Goal: Transaction & Acquisition: Purchase product/service

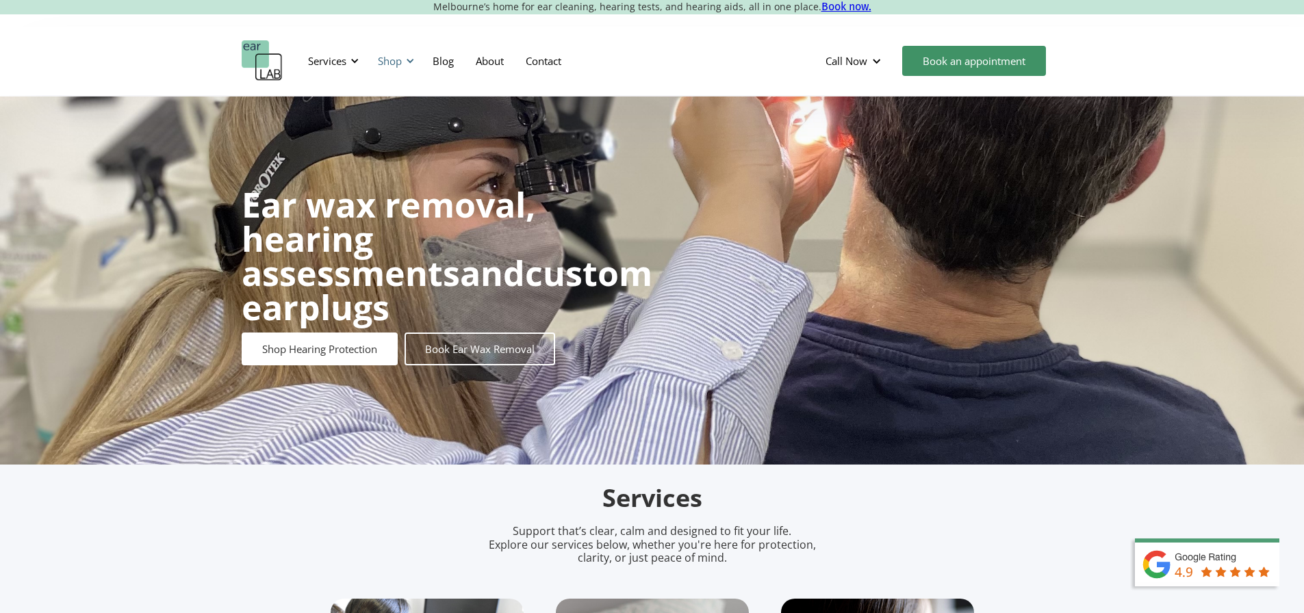
click at [400, 62] on div "Shop" at bounding box center [390, 61] width 24 height 14
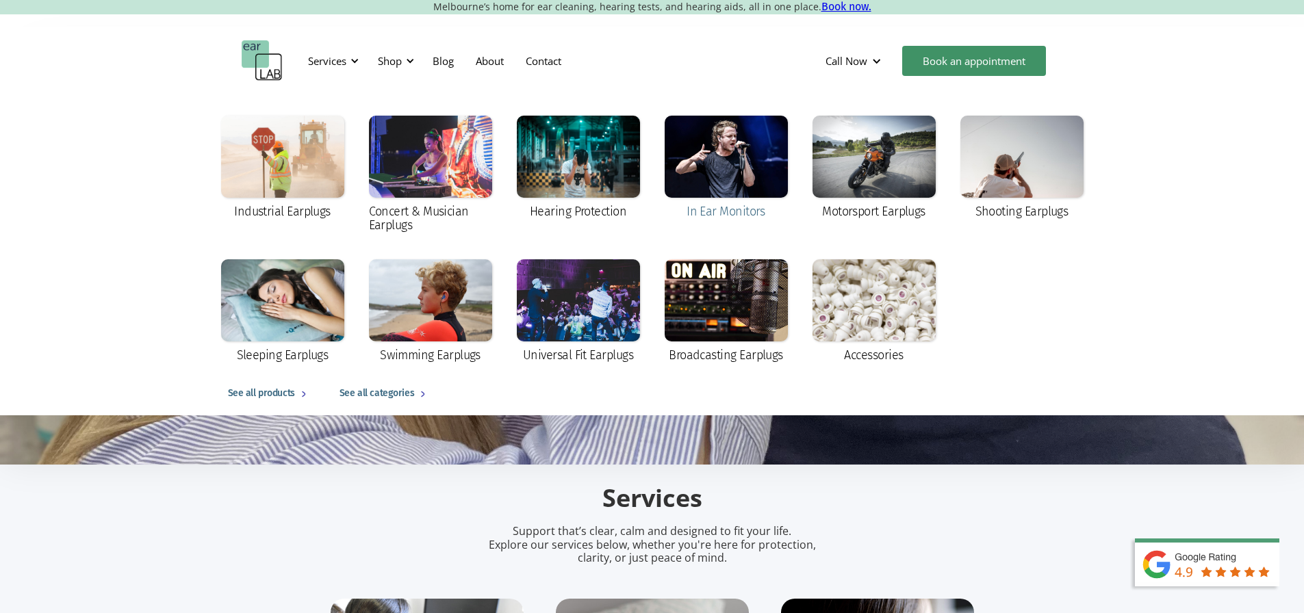
click at [669, 169] on div at bounding box center [726, 157] width 123 height 82
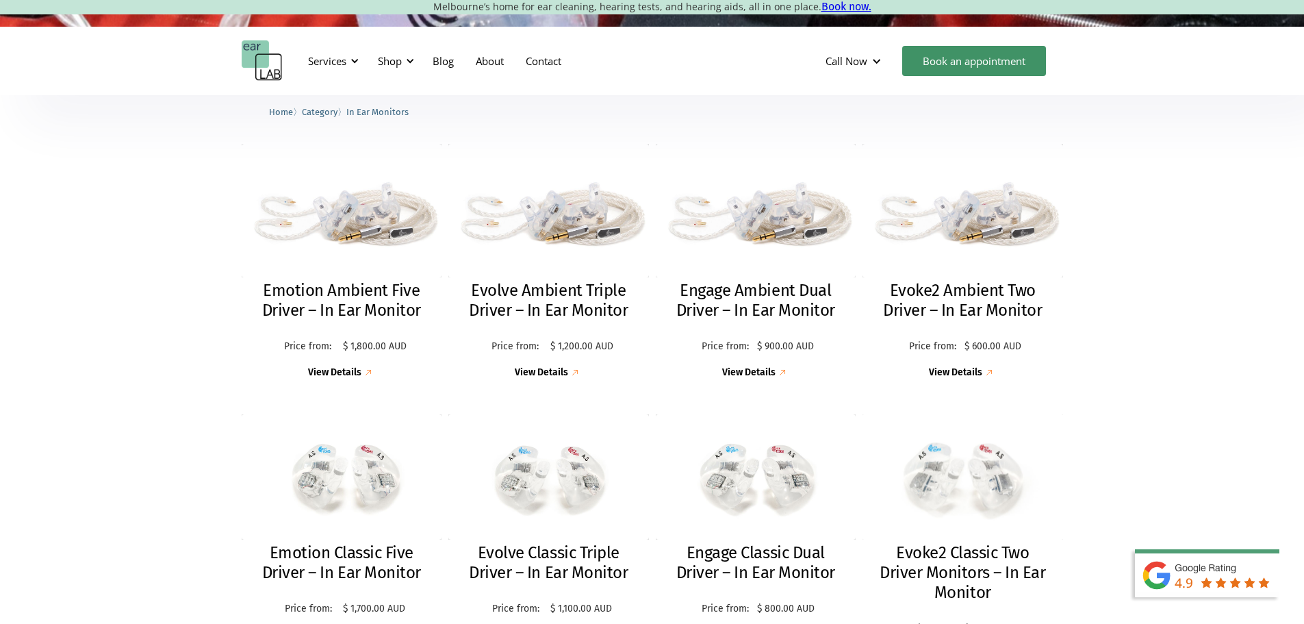
scroll to position [548, 0]
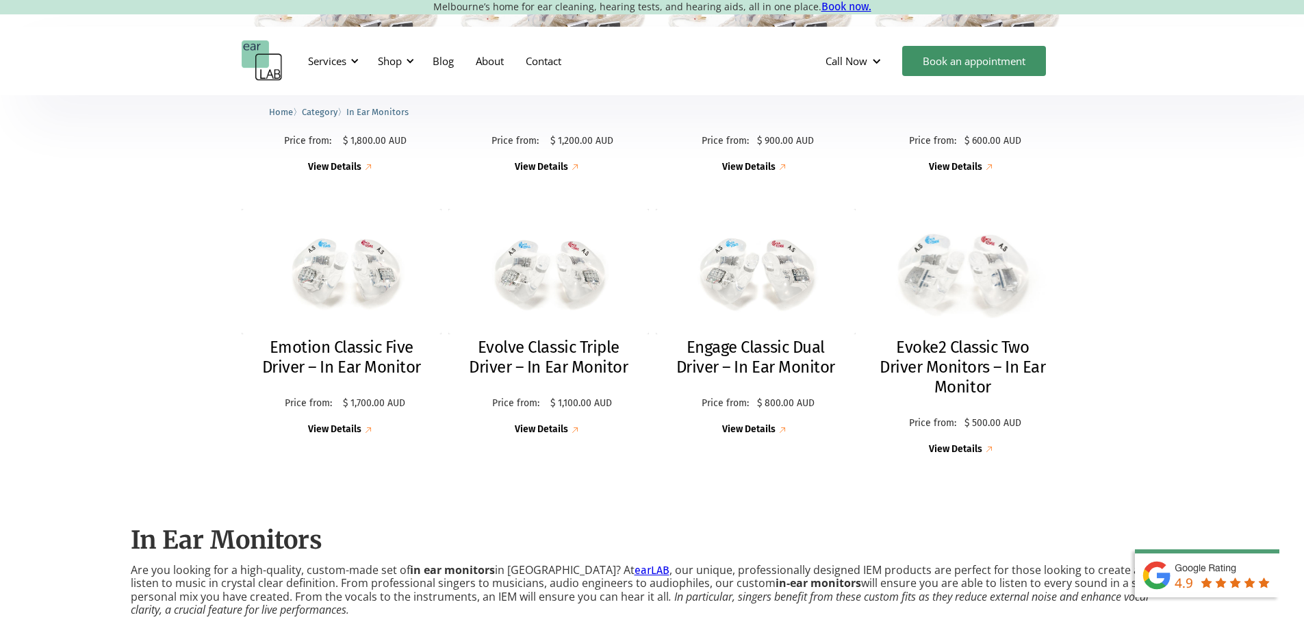
click at [986, 291] on img at bounding box center [962, 272] width 220 height 138
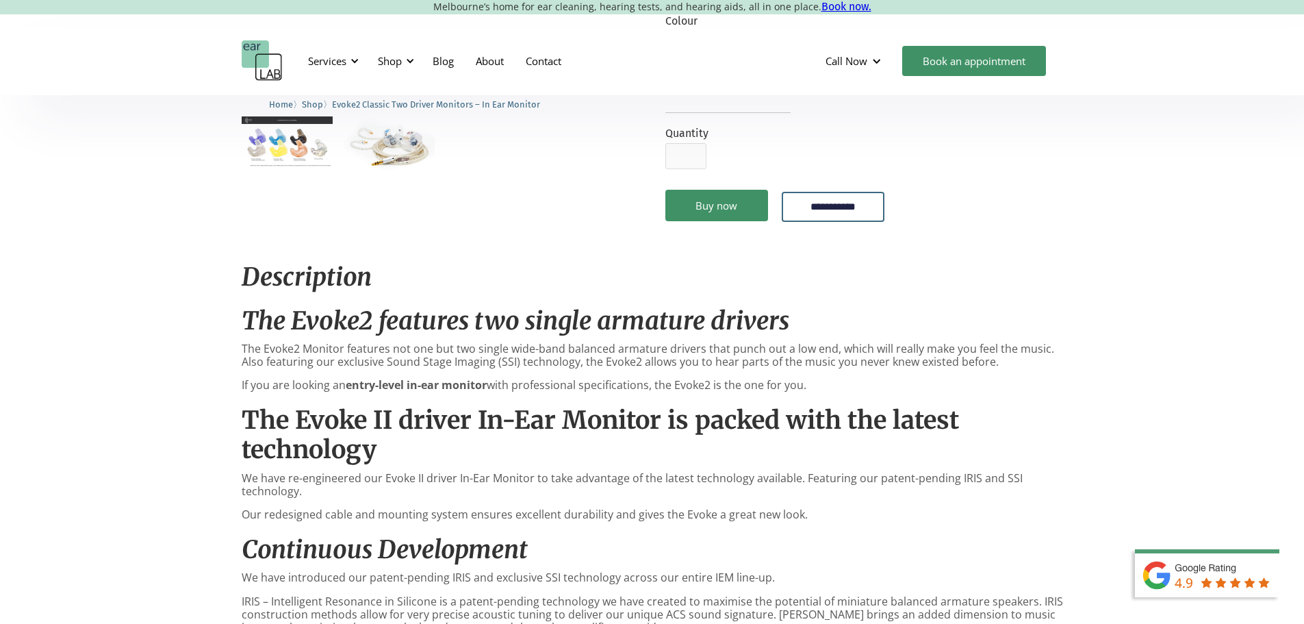
scroll to position [342, 0]
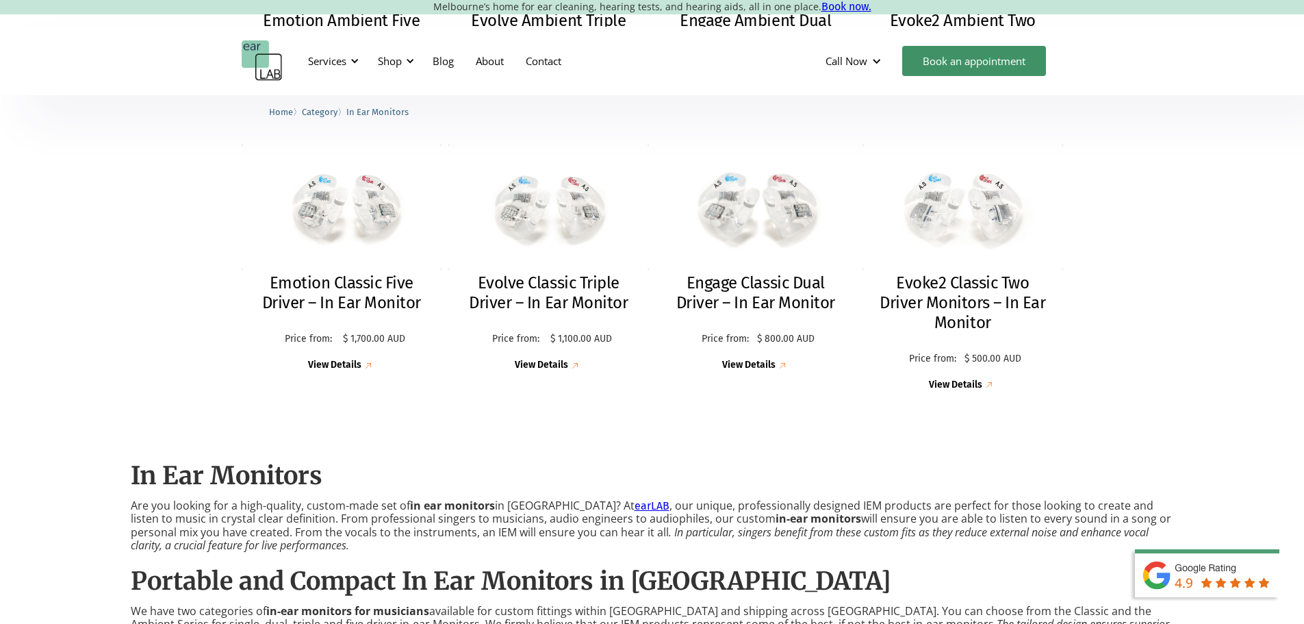
scroll to position [470, 0]
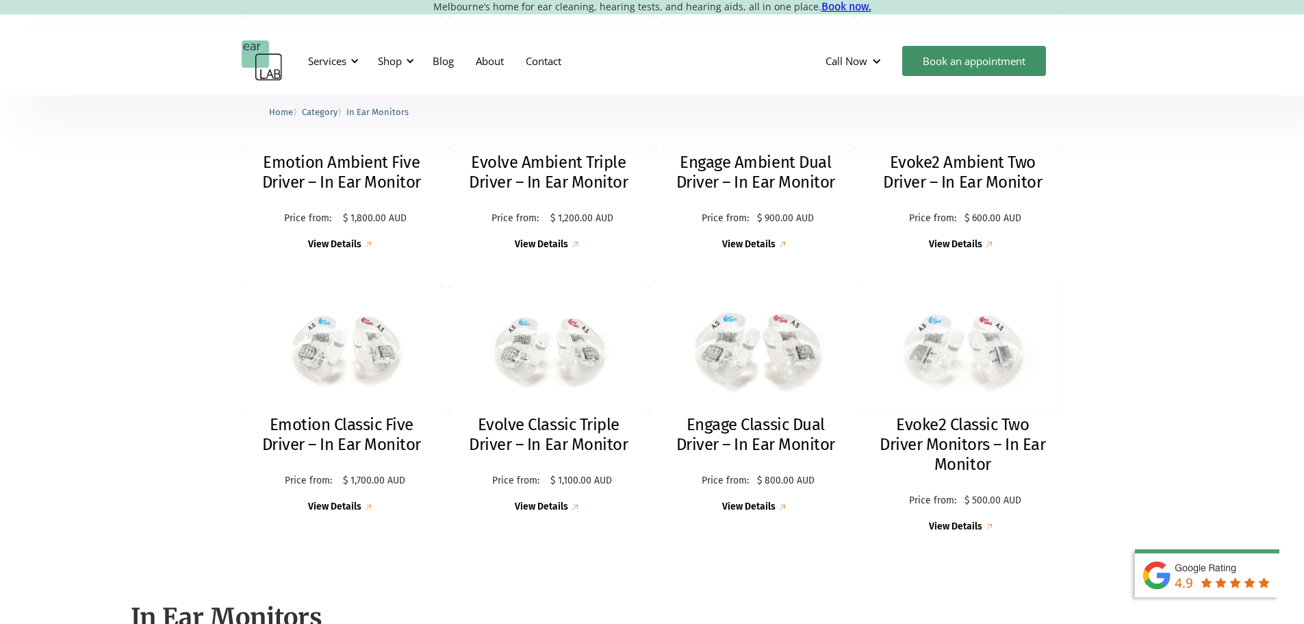
click at [778, 374] on img at bounding box center [755, 349] width 219 height 137
click at [953, 361] on img at bounding box center [963, 349] width 220 height 137
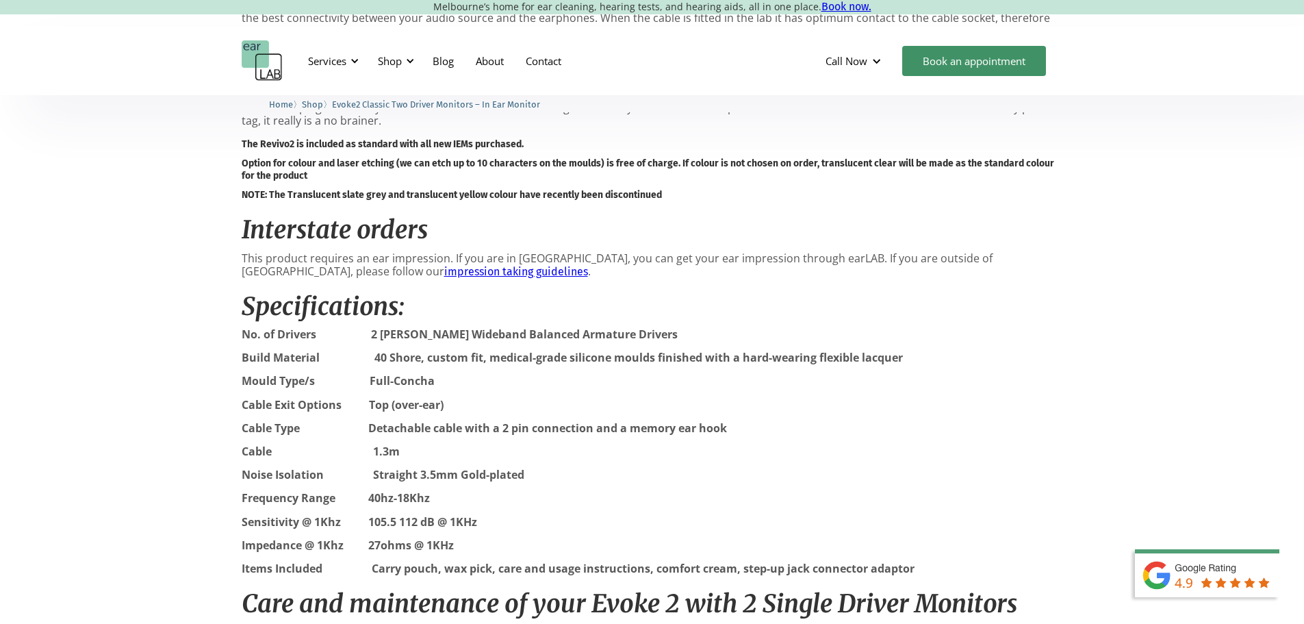
scroll to position [1164, 0]
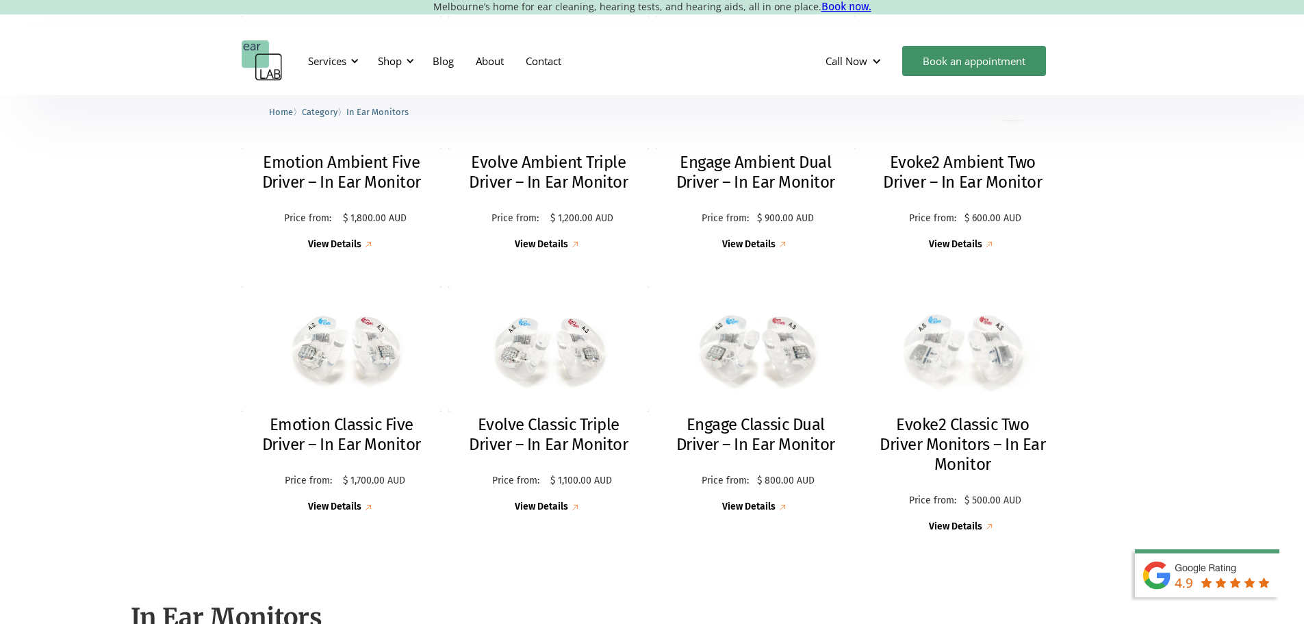
click at [940, 153] on h2 "Evoke2 Ambient Two Driver – In Ear Monitor" at bounding box center [962, 173] width 173 height 40
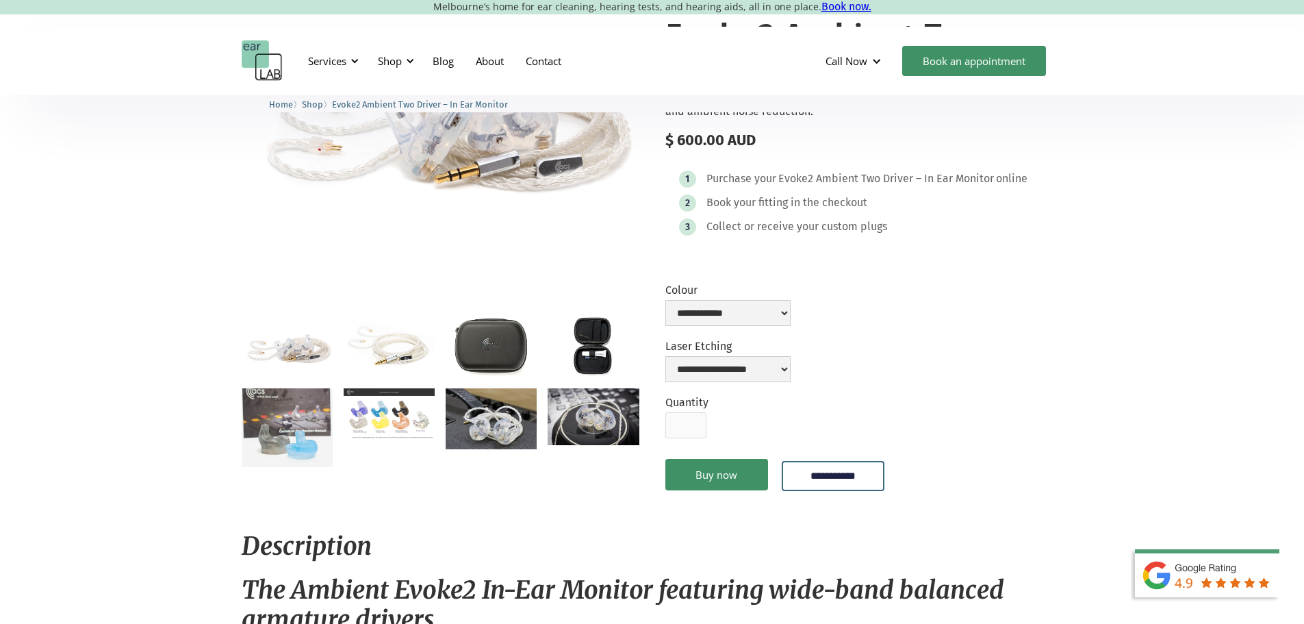
scroll to position [137, 0]
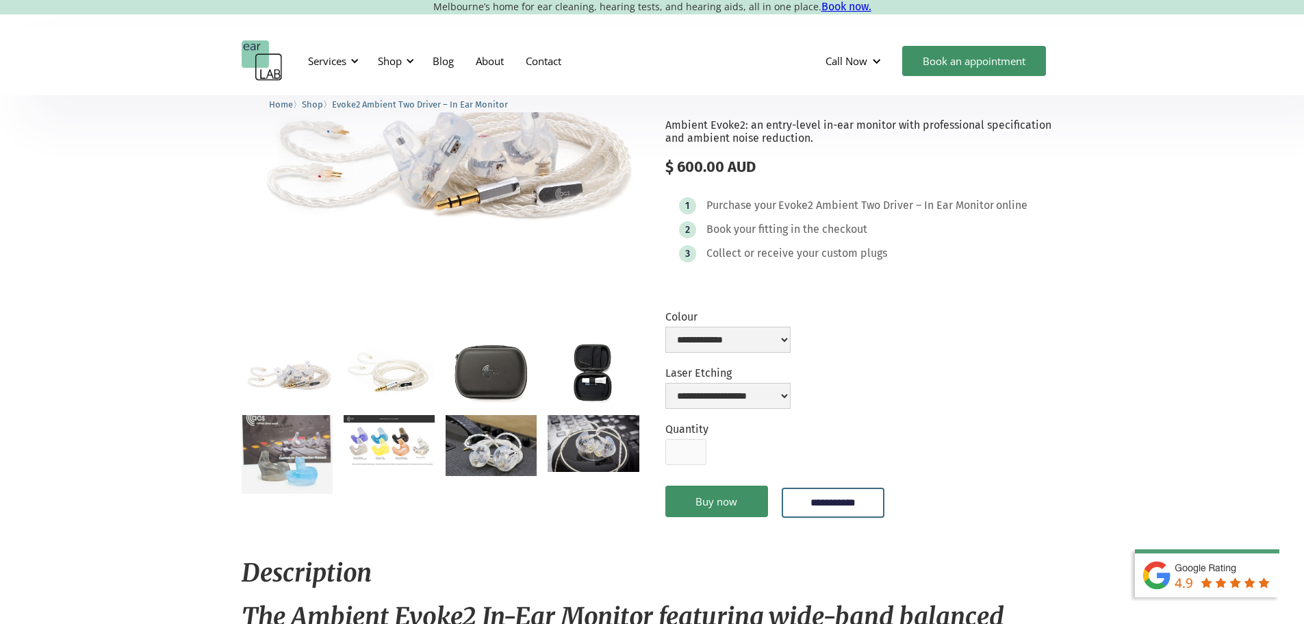
click at [400, 387] on img "open lightbox" at bounding box center [389, 371] width 91 height 57
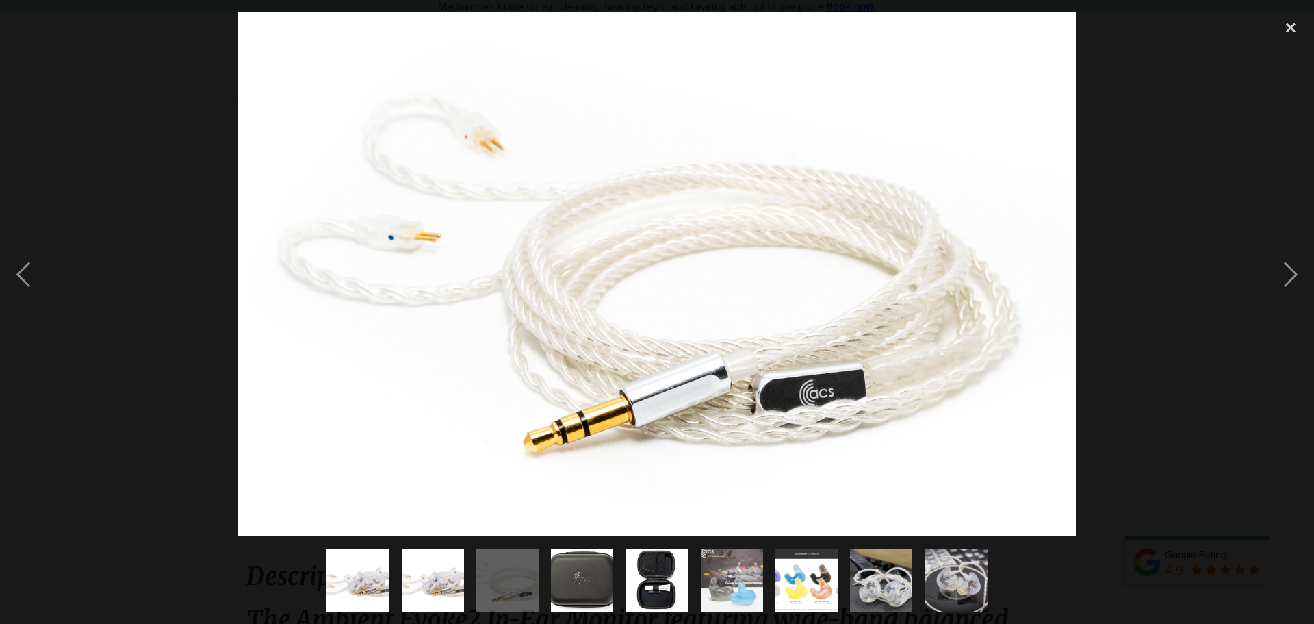
click at [1140, 279] on div at bounding box center [657, 274] width 1314 height 524
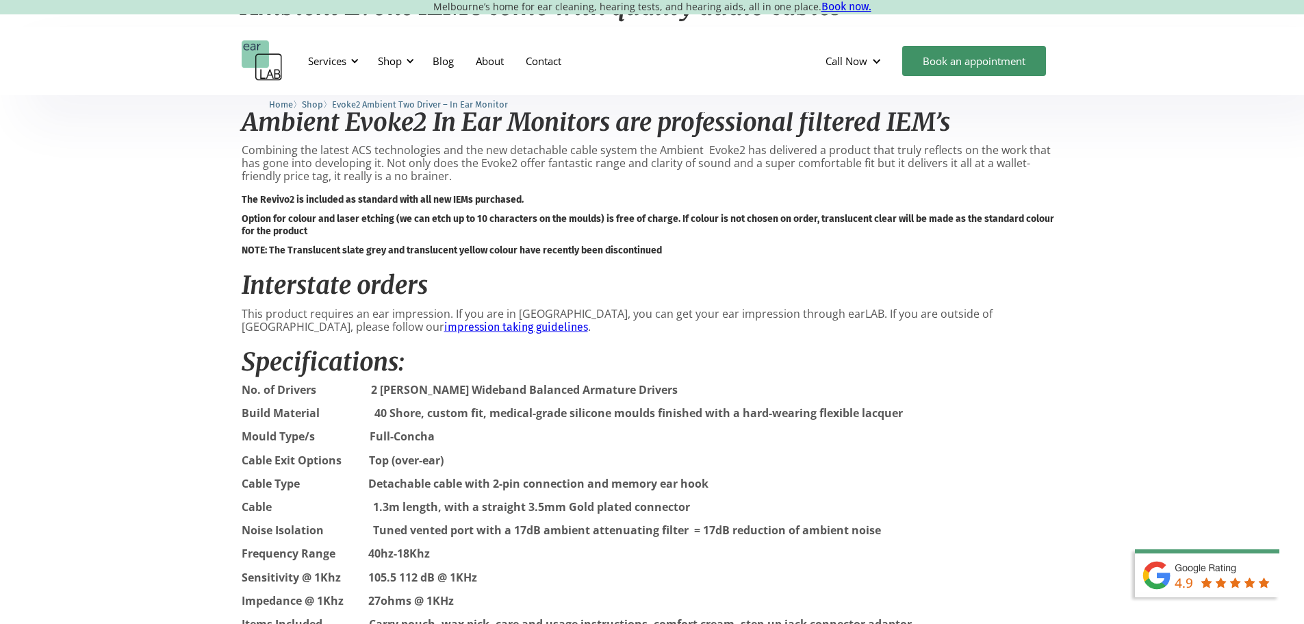
scroll to position [1232, 0]
